Goal: Navigation & Orientation: Find specific page/section

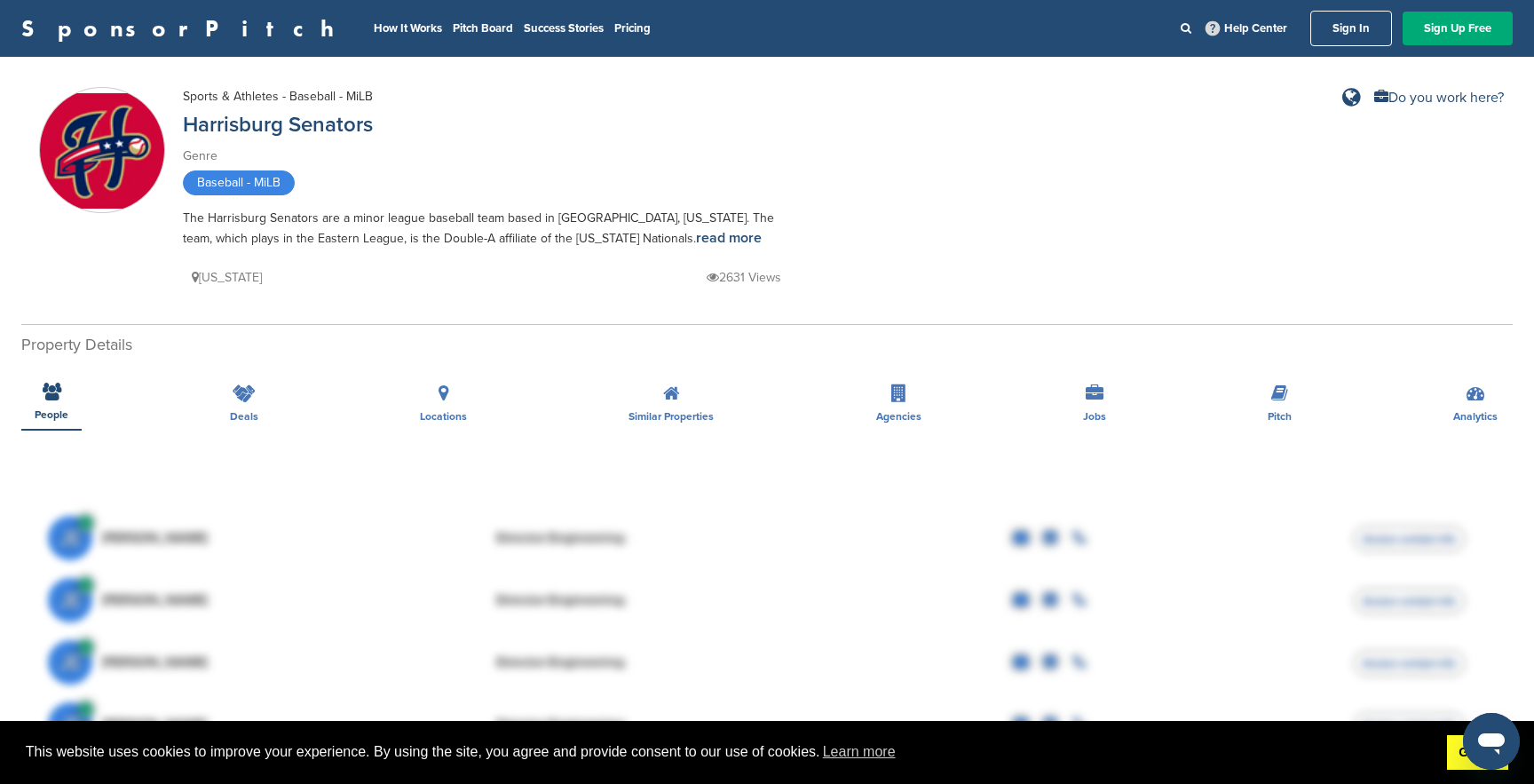
click at [775, 755] on link "Got it!" at bounding box center [1478, 753] width 61 height 35
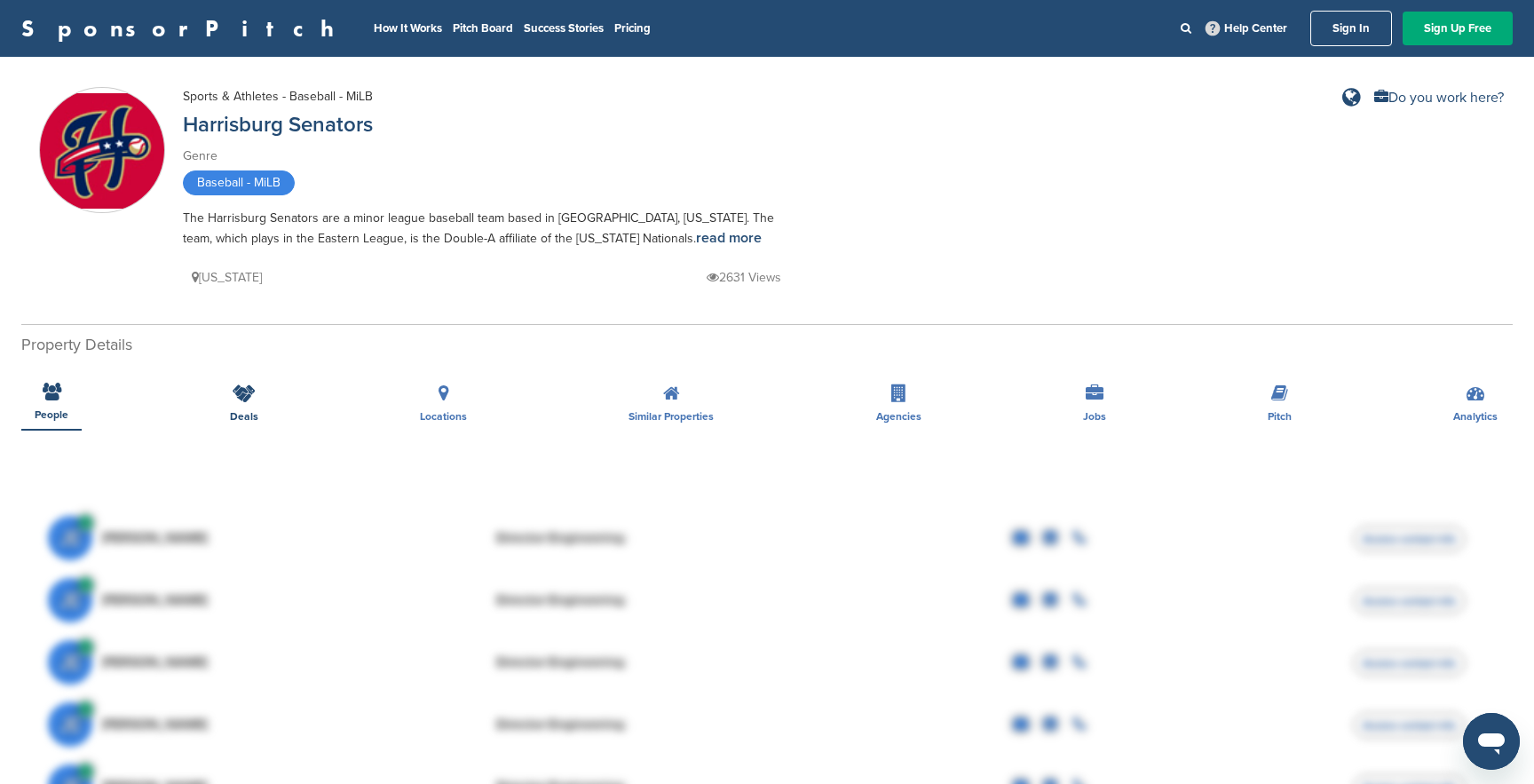
click at [248, 403] on div "Deals" at bounding box center [243, 397] width 56 height 65
click at [249, 397] on icon at bounding box center [244, 393] width 23 height 18
click at [458, 397] on div "Locations" at bounding box center [444, 397] width 74 height 65
click at [674, 399] on icon at bounding box center [671, 393] width 17 height 18
click at [463, 395] on div "Locations" at bounding box center [444, 397] width 74 height 65
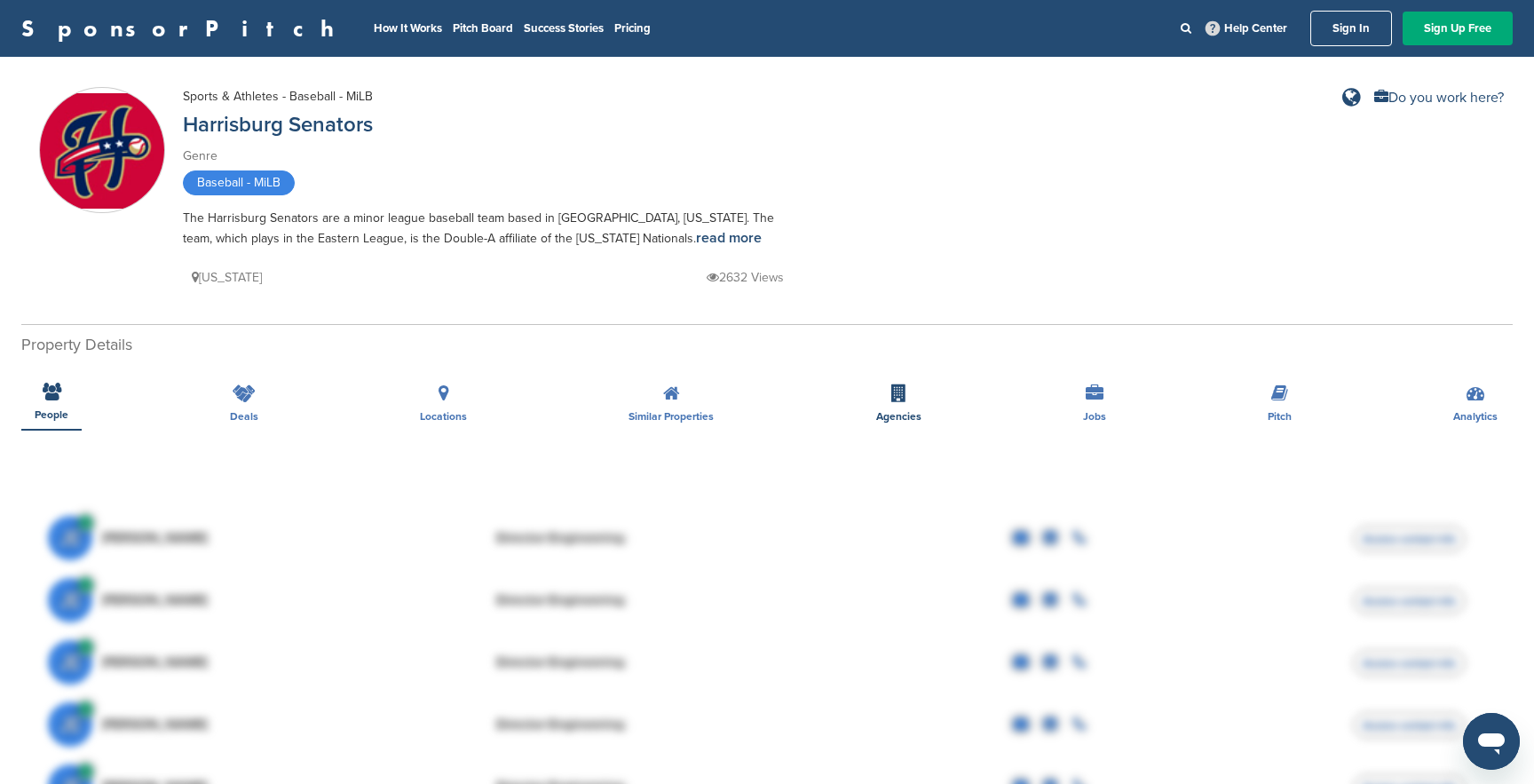
click at [923, 405] on div "Agencies" at bounding box center [899, 397] width 72 height 65
